Goal: Information Seeking & Learning: Learn about a topic

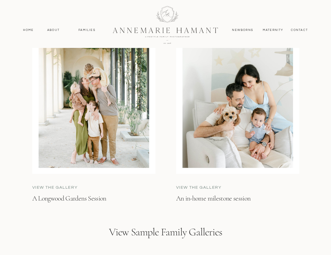
scroll to position [1425, 0]
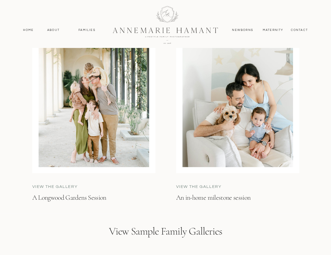
click at [97, 199] on p "A Longwood Gardens Session" at bounding box center [91, 199] width 119 height 13
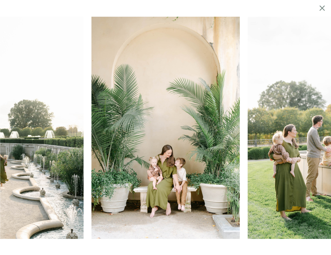
scroll to position [1527, 0]
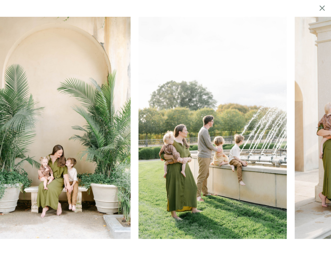
click at [168, 195] on img at bounding box center [212, 128] width 148 height 223
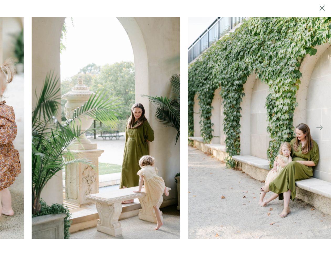
click at [69, 161] on div at bounding box center [165, 128] width 331 height 223
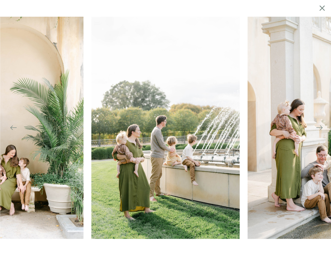
scroll to position [1359, 0]
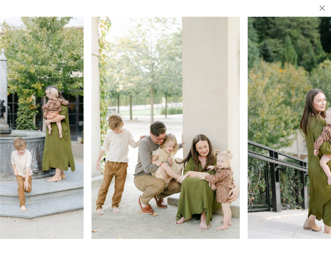
scroll to position [1425, 0]
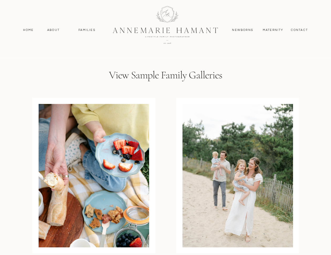
scroll to position [1580, 0]
click at [111, 174] on div at bounding box center [94, 176] width 110 height 144
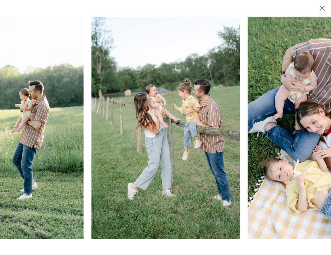
scroll to position [1544, 0]
click at [321, 128] on icon at bounding box center [318, 127] width 7 height 7
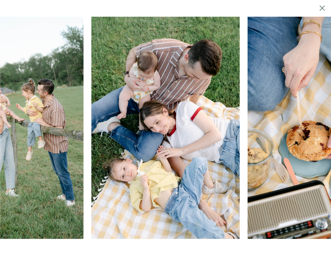
click at [321, 128] on icon at bounding box center [318, 127] width 7 height 7
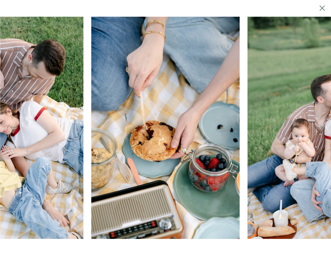
click at [321, 129] on icon at bounding box center [318, 127] width 7 height 7
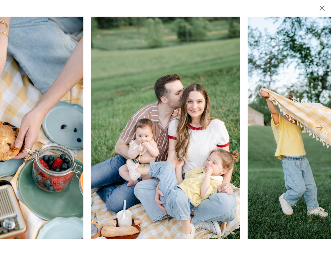
click at [321, 129] on icon at bounding box center [318, 127] width 7 height 7
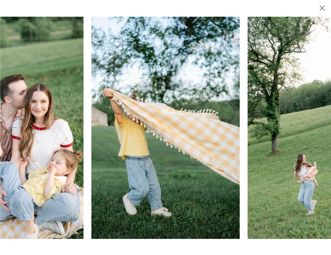
click at [321, 129] on icon at bounding box center [318, 127] width 7 height 7
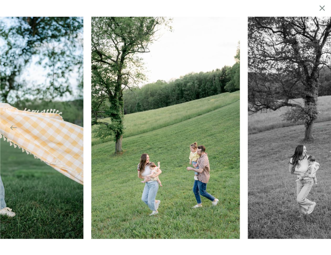
click at [321, 129] on icon at bounding box center [318, 127] width 7 height 7
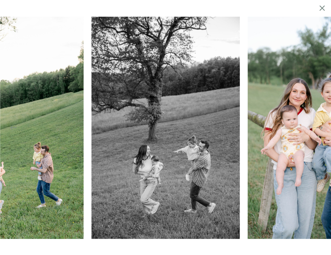
click at [321, 129] on icon at bounding box center [318, 127] width 7 height 7
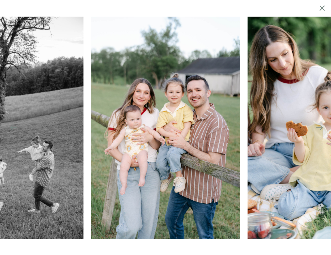
click at [321, 129] on icon at bounding box center [318, 127] width 7 height 7
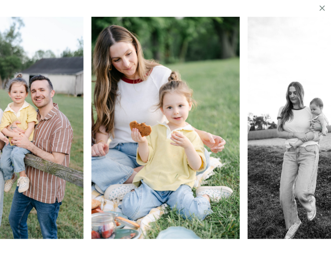
click at [321, 129] on icon at bounding box center [318, 127] width 7 height 7
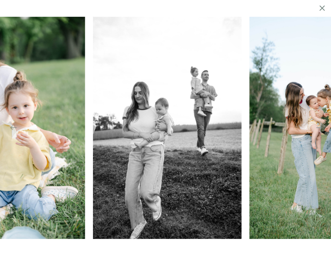
click at [321, 129] on icon at bounding box center [318, 127] width 7 height 7
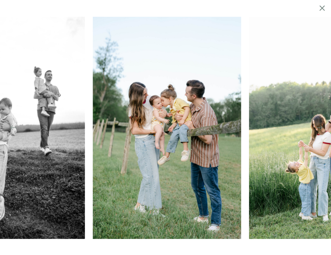
click at [321, 129] on icon at bounding box center [318, 127] width 7 height 7
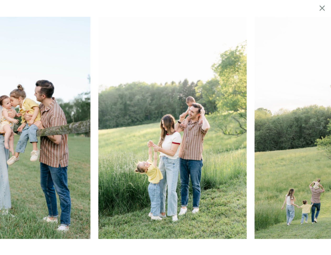
click at [321, 129] on icon at bounding box center [318, 127] width 7 height 7
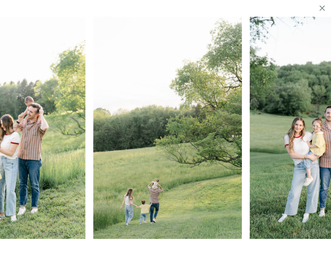
click at [321, 129] on icon at bounding box center [318, 127] width 7 height 7
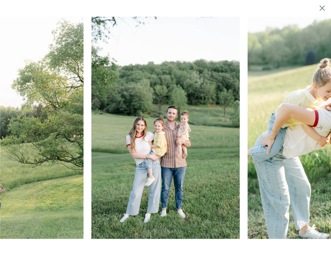
click at [320, 8] on icon at bounding box center [321, 8] width 9 height 10
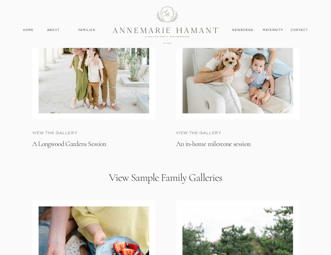
scroll to position [1442, 0]
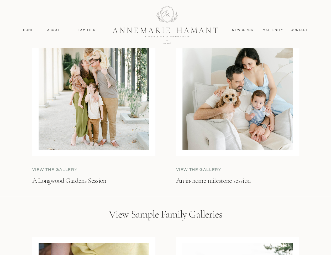
click at [207, 180] on p "An in-home milestone session" at bounding box center [236, 185] width 120 height 18
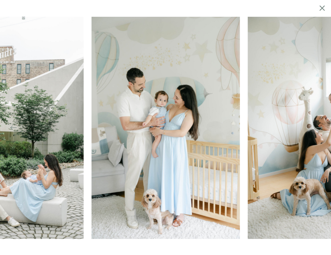
scroll to position [1394, 0]
click at [320, 131] on img at bounding box center [321, 128] width 148 height 223
click at [323, 130] on img at bounding box center [321, 128] width 148 height 223
click at [320, 134] on img at bounding box center [321, 128] width 148 height 223
click at [318, 131] on img at bounding box center [321, 128] width 148 height 223
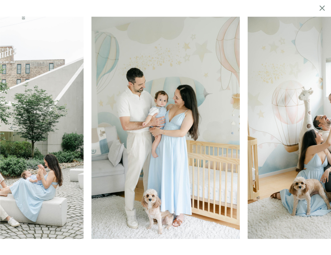
click at [318, 131] on img at bounding box center [321, 128] width 148 height 223
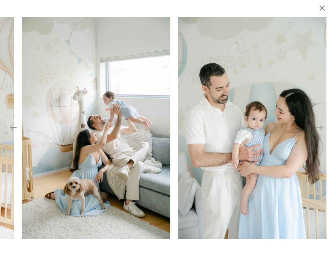
click at [37, 174] on img at bounding box center [96, 128] width 148 height 223
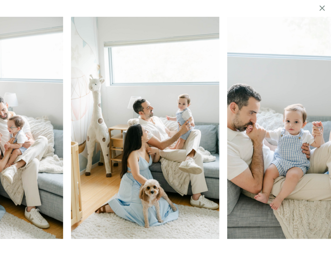
click at [71, 191] on img at bounding box center [145, 128] width 148 height 223
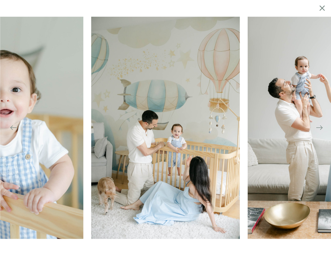
click at [321, 7] on icon at bounding box center [321, 7] width 5 height 5
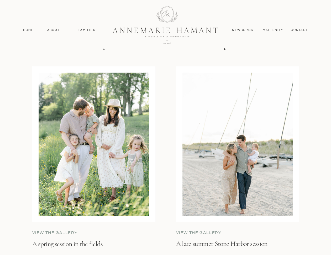
scroll to position [2029, 0]
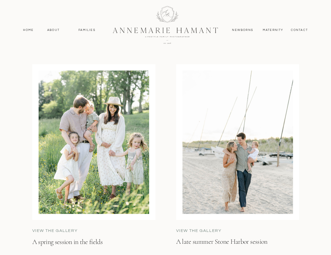
click at [93, 181] on div at bounding box center [94, 143] width 110 height 144
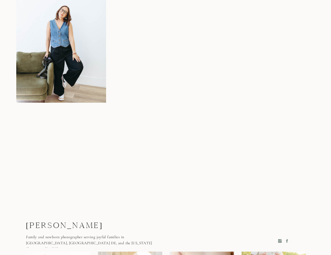
scroll to position [3828, 0]
